Goal: Check status

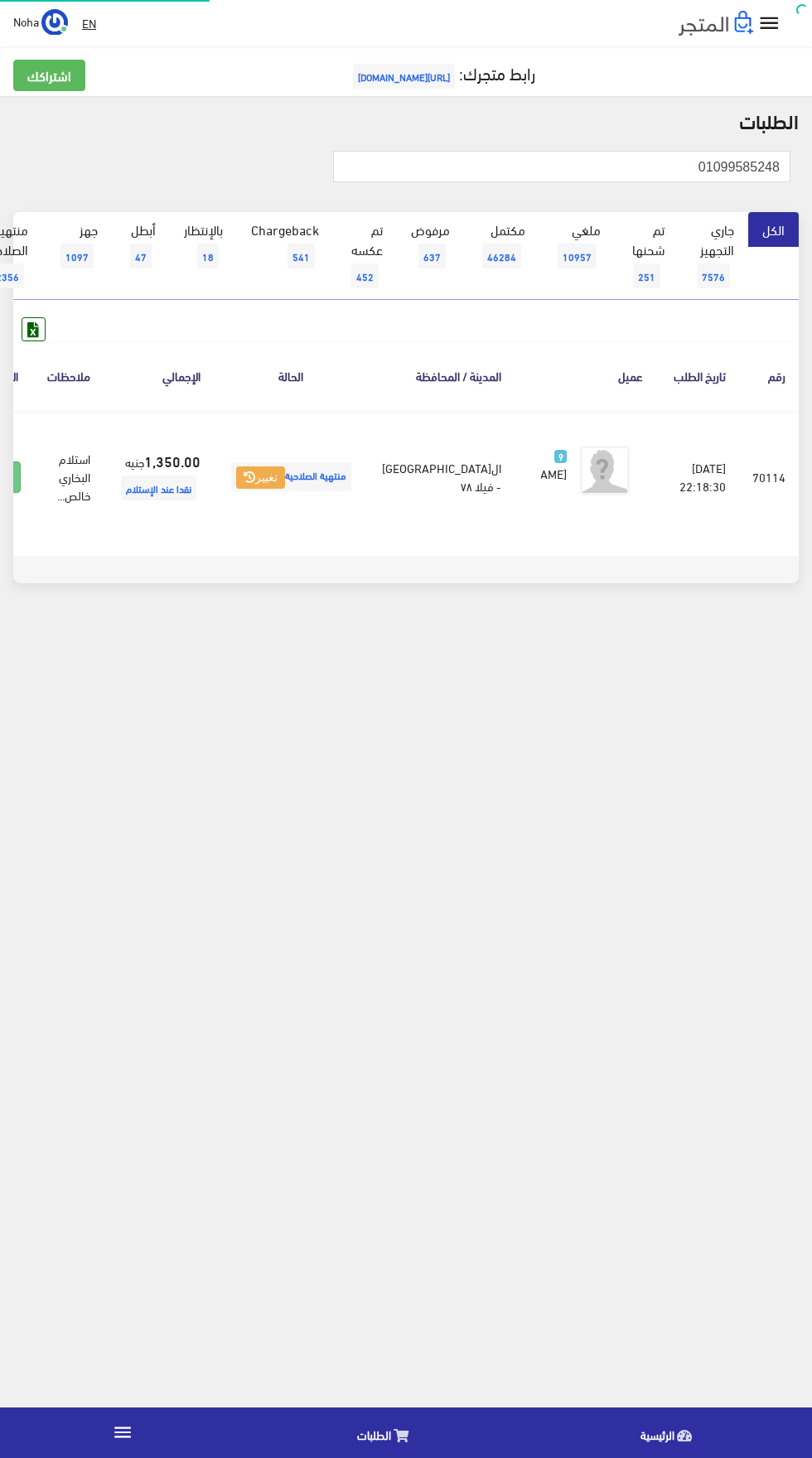
scroll to position [0, -43]
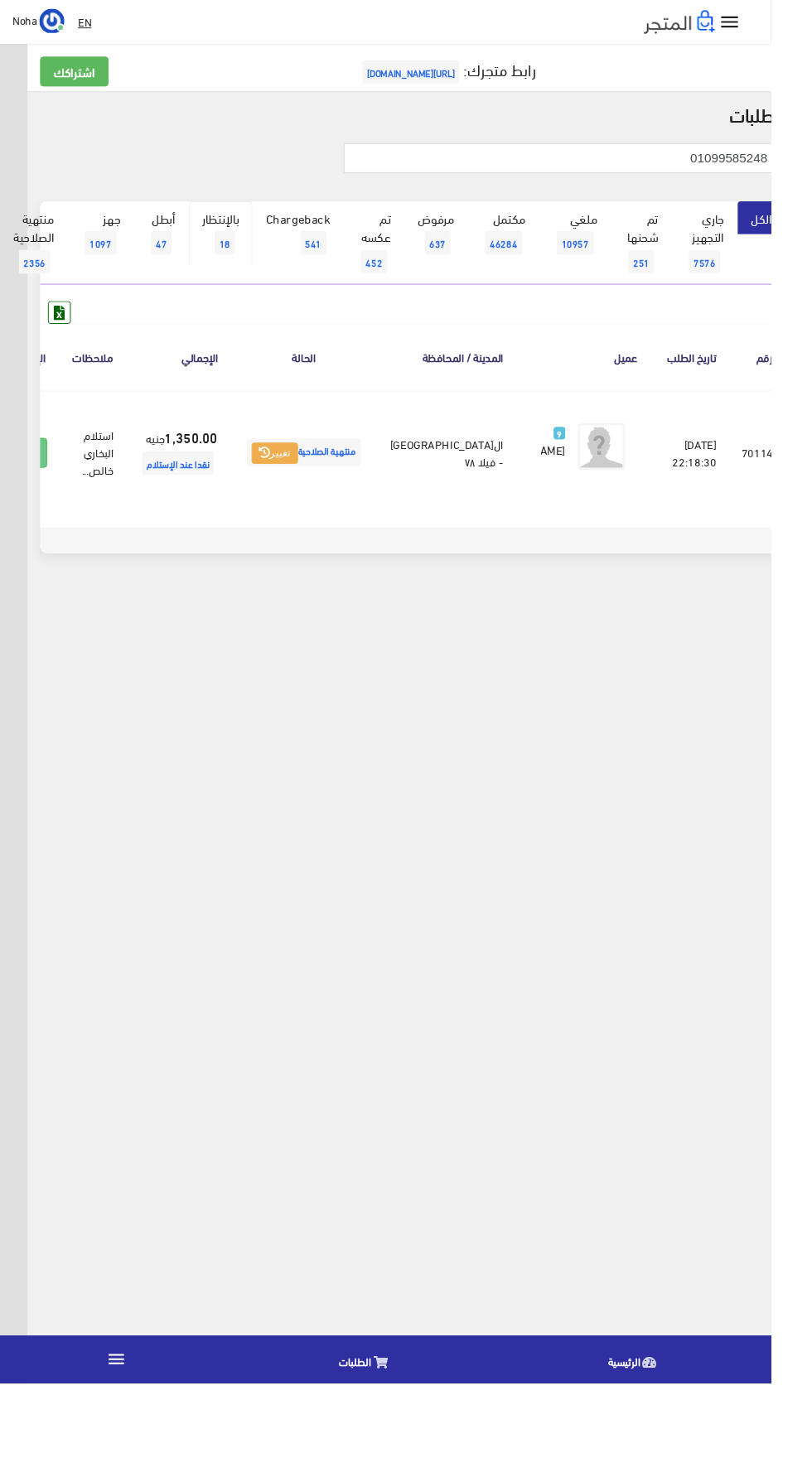
click at [238, 255] on span "18" at bounding box center [237, 256] width 21 height 25
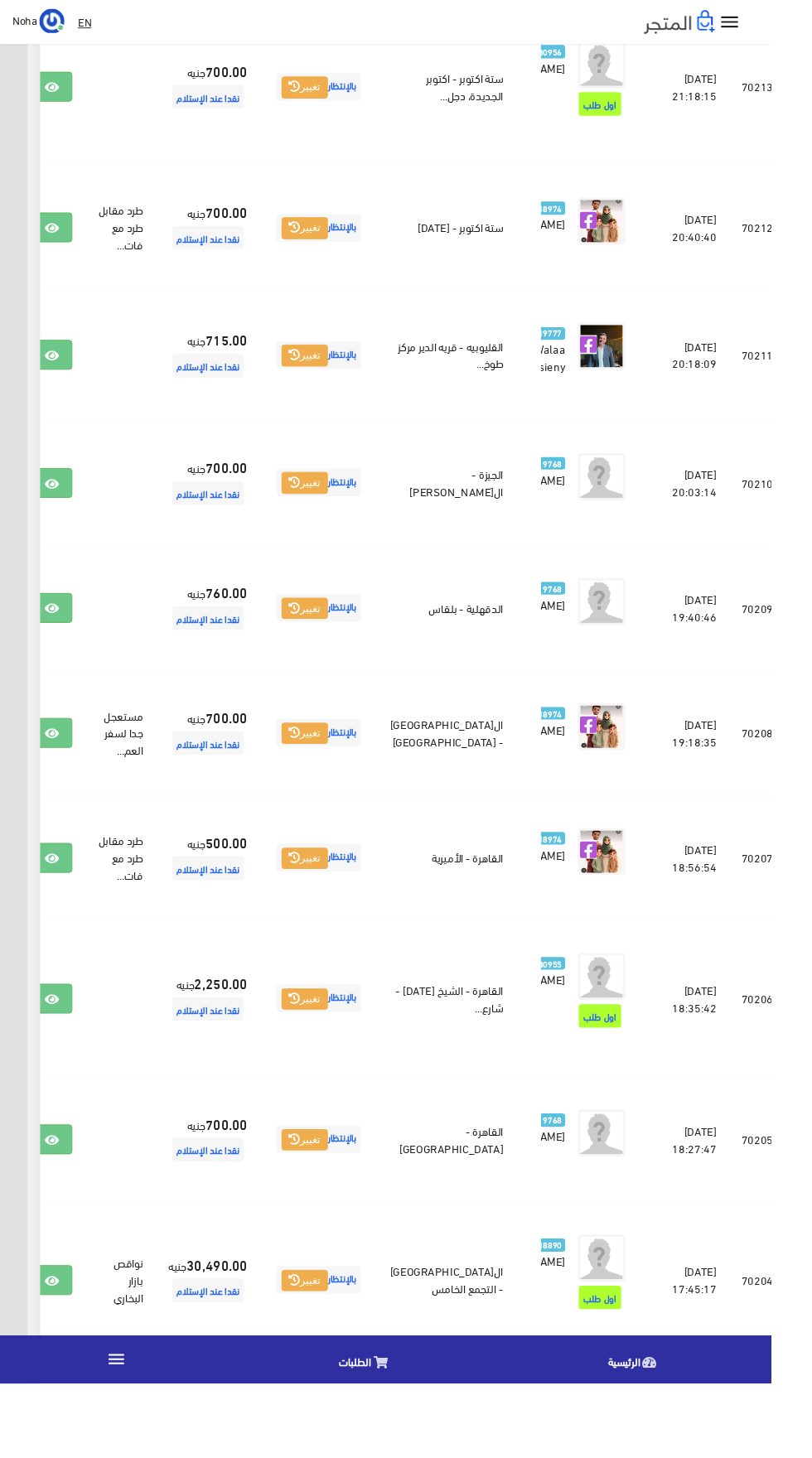
scroll to position [1584, -43]
